Goal: Check status

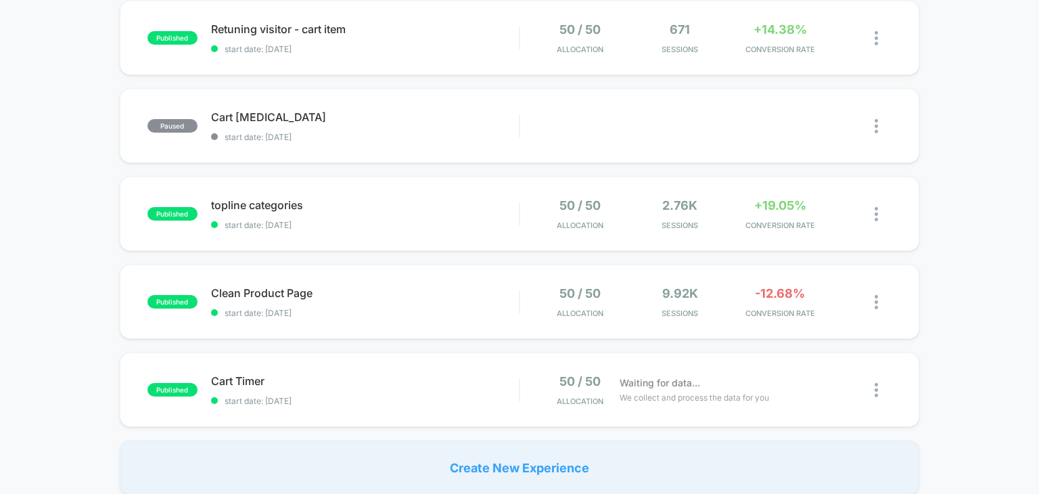
scroll to position [68, 0]
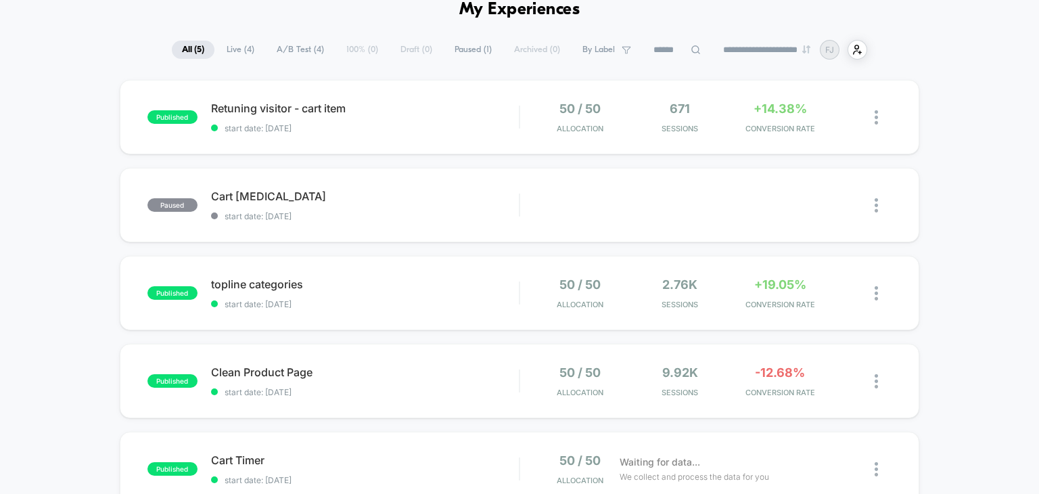
click at [190, 41] on span "All ( 5 )" at bounding box center [193, 50] width 43 height 18
click at [241, 47] on span "Live ( 4 )" at bounding box center [240, 50] width 48 height 18
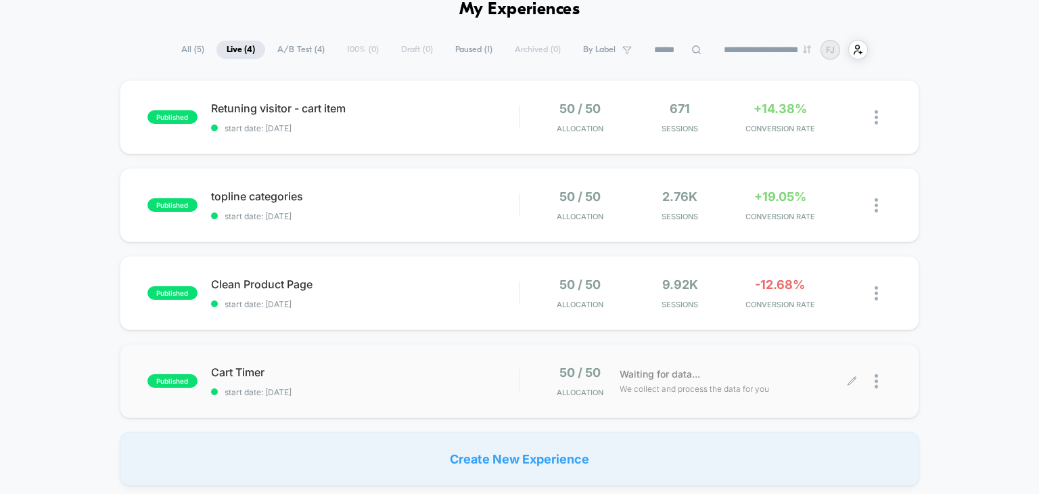
click at [684, 378] on span "Waiting for data..." at bounding box center [659, 373] width 80 height 15
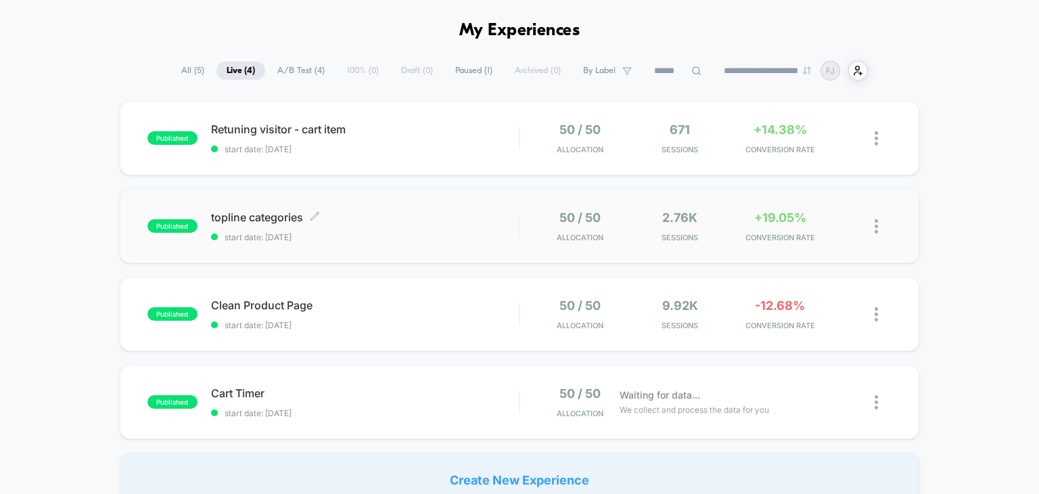
scroll to position [68, 0]
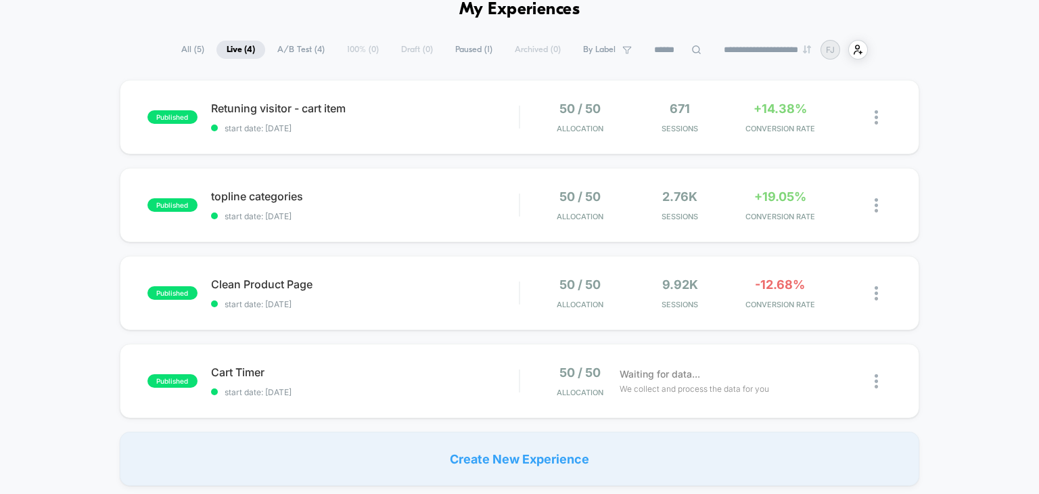
click at [928, 450] on div "published Retuning visitor - cart item start date: [DATE] 50 / 50 Allocation 67…" at bounding box center [519, 283] width 1039 height 406
